Goal: Navigation & Orientation: Find specific page/section

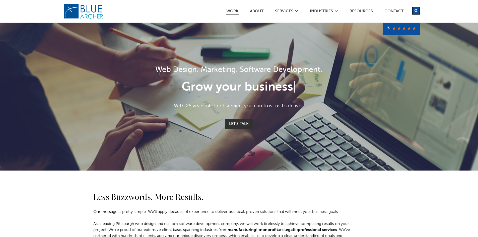
click at [235, 11] on link "Work" at bounding box center [232, 11] width 13 height 5
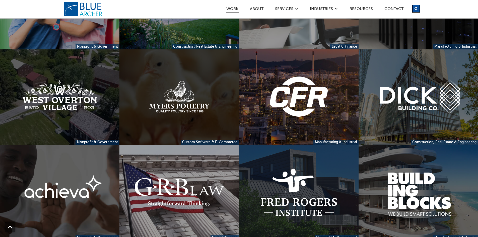
scroll to position [150, 0]
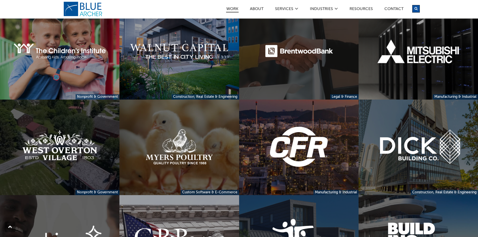
click at [315, 54] on link at bounding box center [298, 52] width 119 height 96
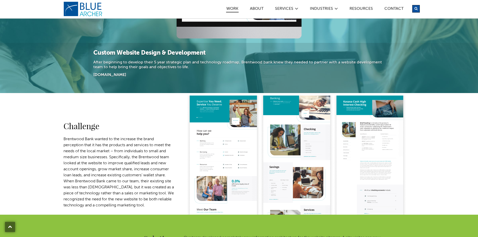
scroll to position [50, 0]
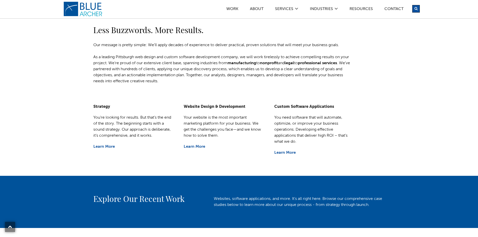
scroll to position [176, 0]
